Goal: Obtain resource: Obtain resource

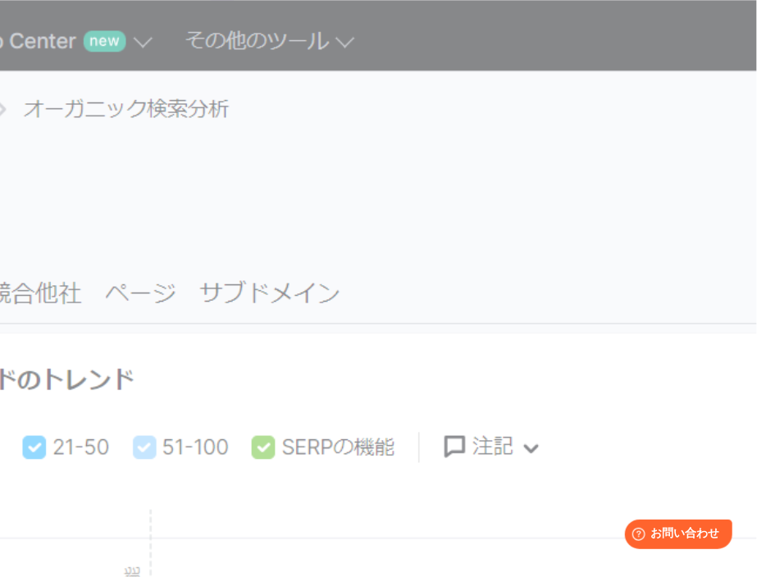
scroll to position [136, 0]
